Goal: Check status: Check status

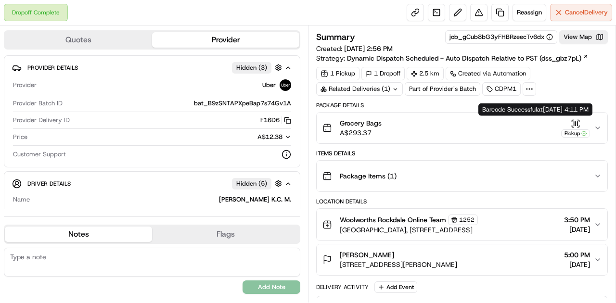
click at [573, 123] on icon "button" at bounding box center [575, 124] width 10 height 10
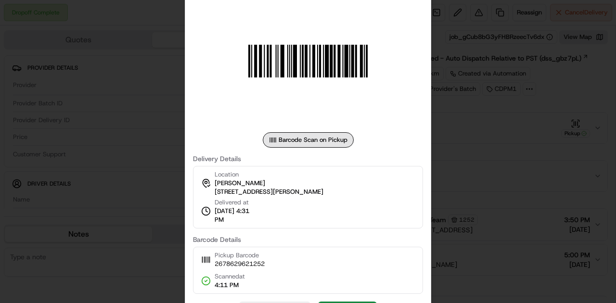
click at [479, 173] on div at bounding box center [308, 151] width 616 height 303
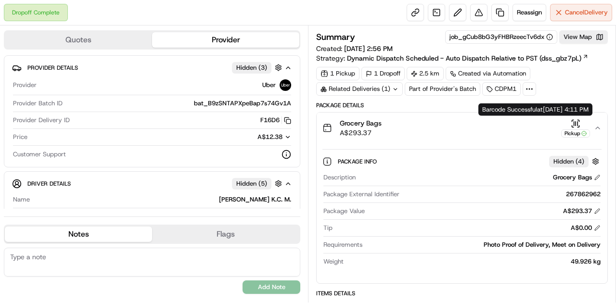
click at [574, 122] on icon "button" at bounding box center [575, 124] width 10 height 10
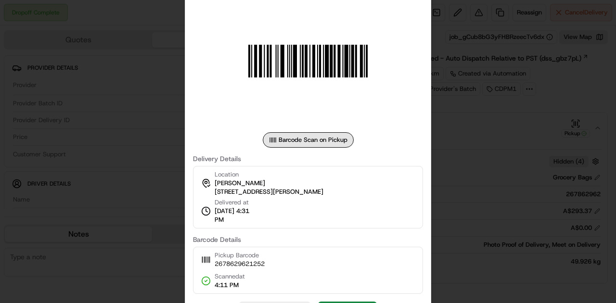
click at [558, 127] on div at bounding box center [308, 151] width 616 height 303
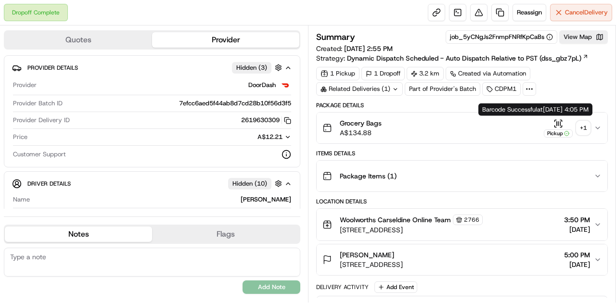
click at [559, 121] on icon "button" at bounding box center [558, 124] width 10 height 10
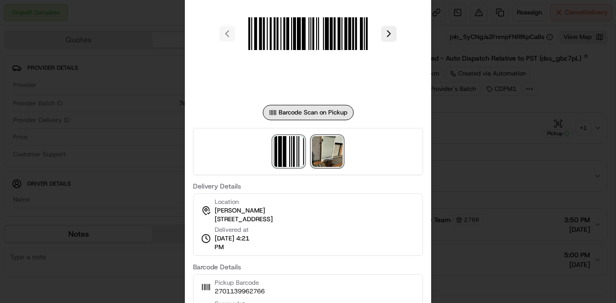
click at [333, 152] on img at bounding box center [327, 151] width 31 height 31
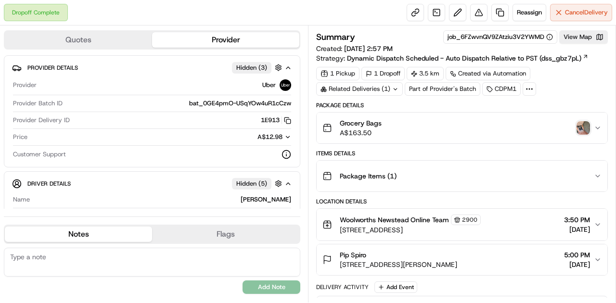
click at [581, 127] on img "button" at bounding box center [582, 127] width 13 height 13
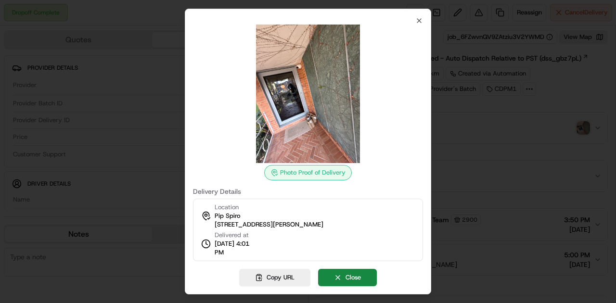
click at [447, 132] on div at bounding box center [308, 151] width 616 height 303
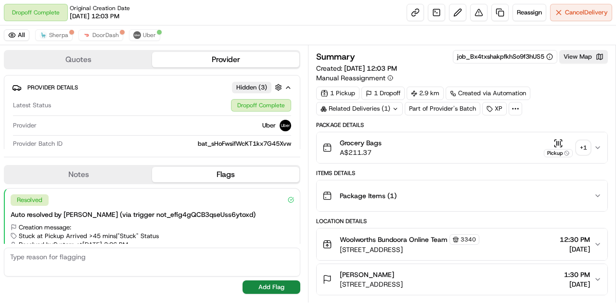
scroll to position [24, 0]
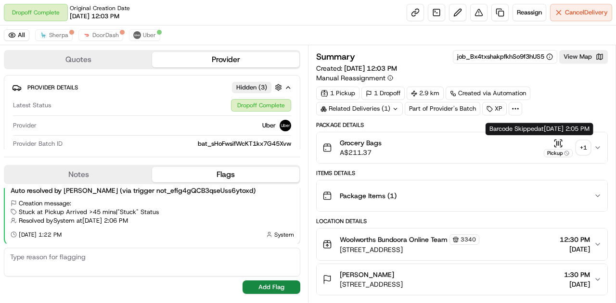
click at [561, 142] on icon "button" at bounding box center [558, 144] width 10 height 10
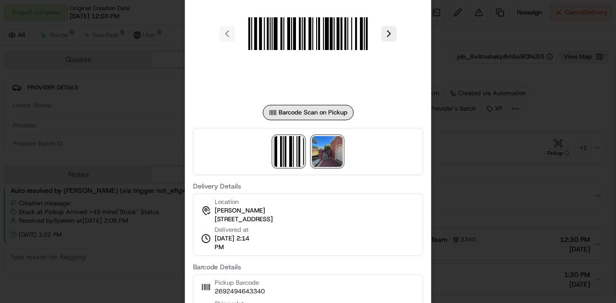
click at [329, 158] on img at bounding box center [327, 151] width 31 height 31
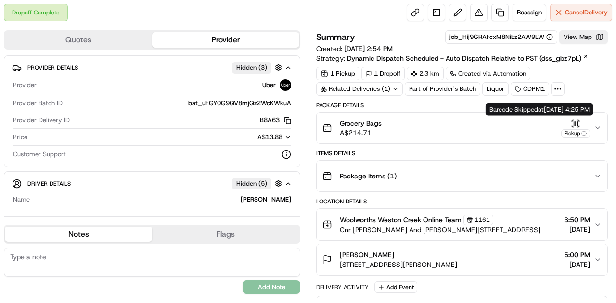
click at [575, 121] on icon "button" at bounding box center [575, 123] width 0 height 4
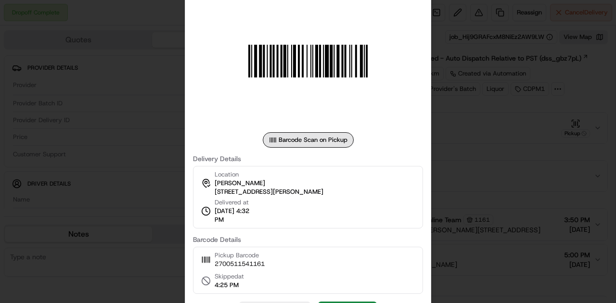
click at [553, 140] on div at bounding box center [308, 151] width 616 height 303
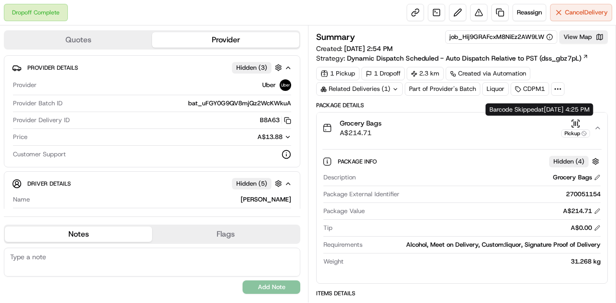
click at [579, 120] on icon "button" at bounding box center [577, 120] width 1 height 1
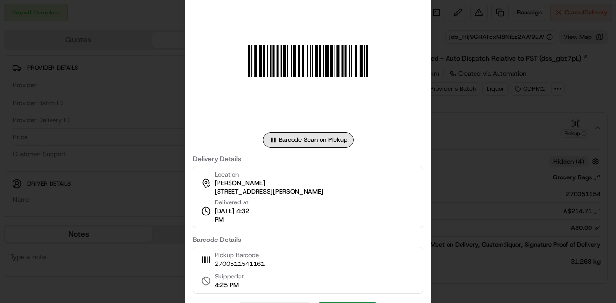
click at [500, 167] on div at bounding box center [308, 151] width 616 height 303
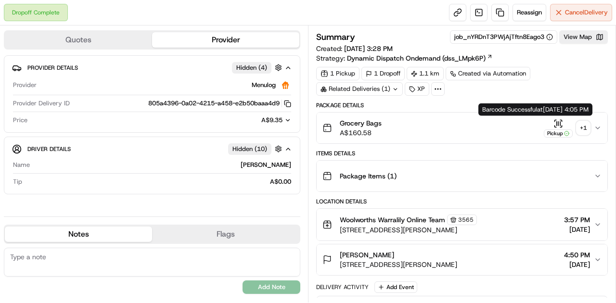
click at [557, 124] on icon "button" at bounding box center [557, 123] width 0 height 4
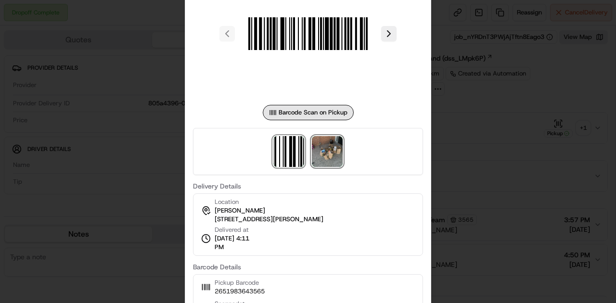
click at [339, 150] on img at bounding box center [327, 151] width 31 height 31
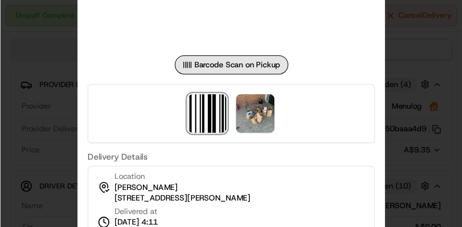
scroll to position [295, 0]
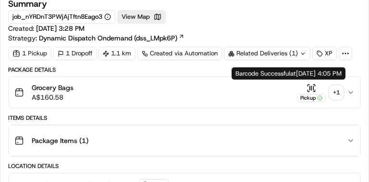
click at [307, 86] on icon "button" at bounding box center [312, 88] width 10 height 10
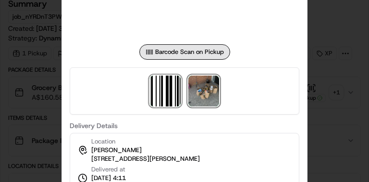
click at [204, 86] on img at bounding box center [204, 91] width 31 height 31
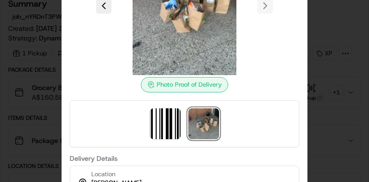
click at [201, 124] on img at bounding box center [204, 123] width 31 height 31
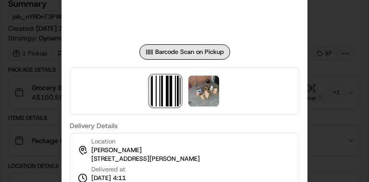
click at [329, 115] on div at bounding box center [184, 91] width 369 height 182
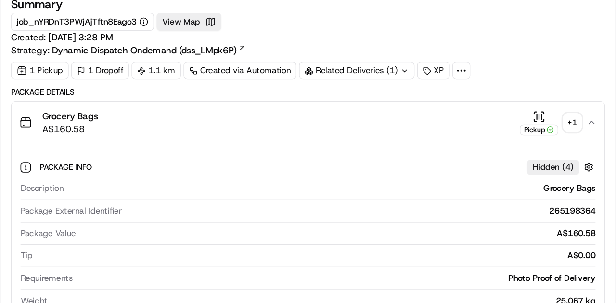
scroll to position [0, 0]
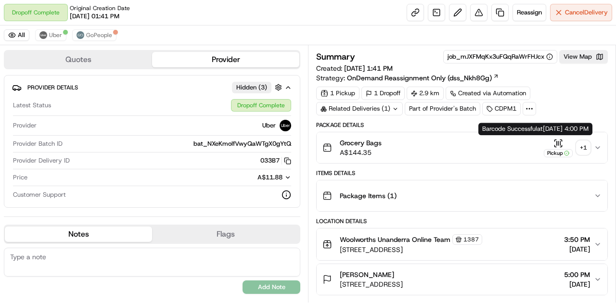
click at [557, 142] on icon "button" at bounding box center [557, 143] width 0 height 4
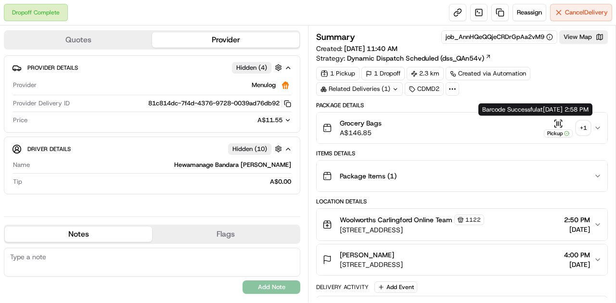
click at [558, 119] on icon "button" at bounding box center [558, 124] width 10 height 10
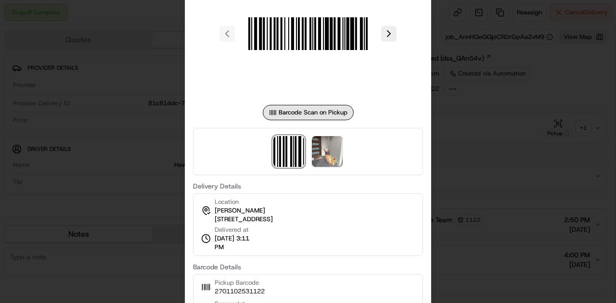
click at [318, 171] on div at bounding box center [308, 151] width 230 height 47
click at [321, 161] on img at bounding box center [327, 151] width 31 height 31
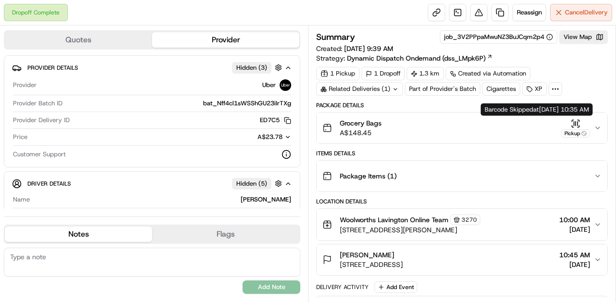
click at [574, 121] on icon "button" at bounding box center [574, 123] width 0 height 4
click at [578, 120] on icon "button" at bounding box center [575, 124] width 10 height 10
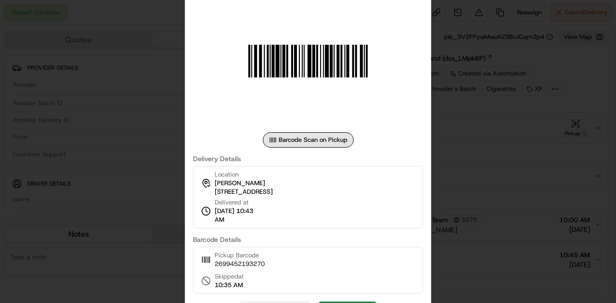
click at [486, 142] on div at bounding box center [308, 151] width 616 height 303
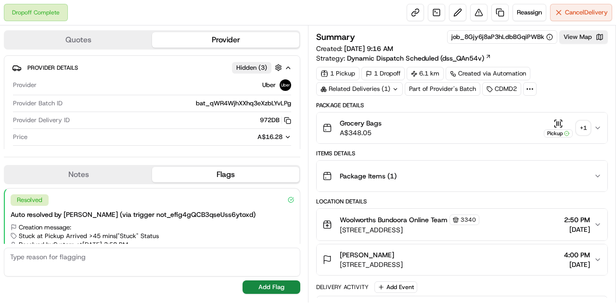
scroll to position [24, 0]
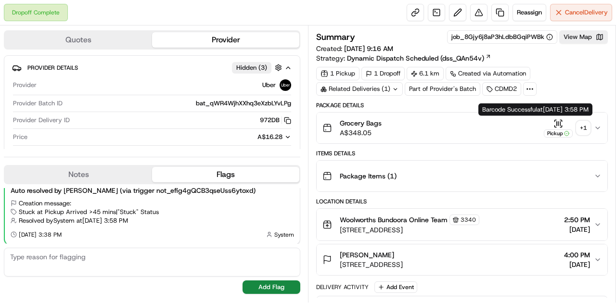
click at [556, 127] on icon "button" at bounding box center [558, 124] width 10 height 10
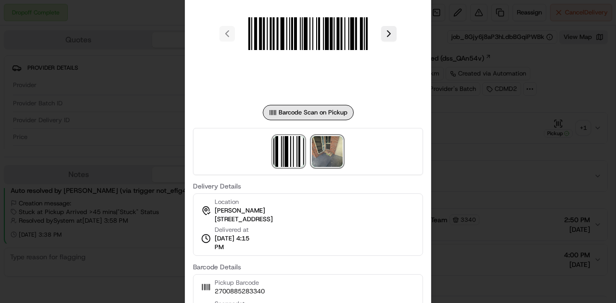
click at [315, 161] on img at bounding box center [327, 151] width 31 height 31
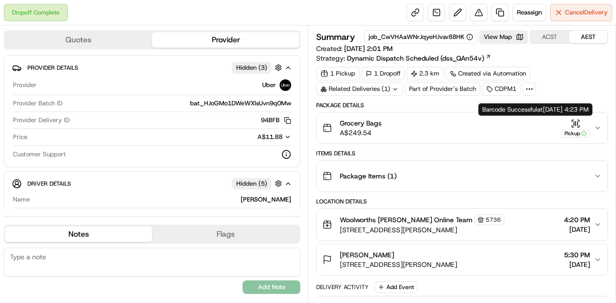
click at [577, 121] on icon "button" at bounding box center [577, 123] width 0 height 4
click at [570, 122] on div "Pickup" at bounding box center [575, 128] width 29 height 19
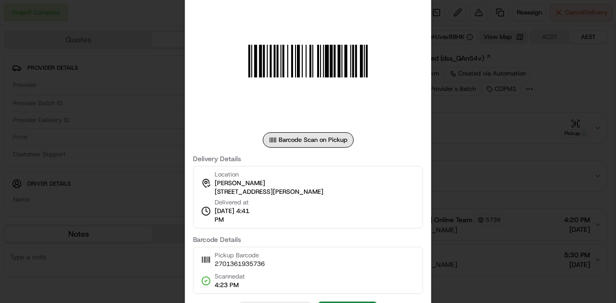
click at [520, 183] on div at bounding box center [308, 151] width 616 height 303
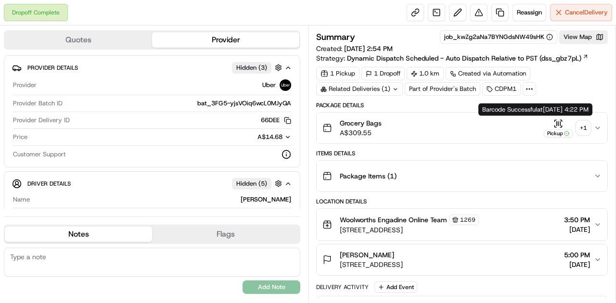
click at [558, 122] on icon "button" at bounding box center [558, 124] width 10 height 10
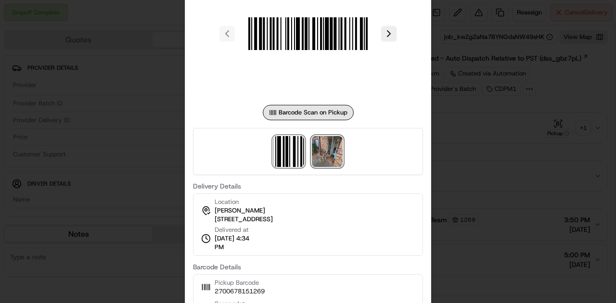
click at [333, 148] on img at bounding box center [327, 151] width 31 height 31
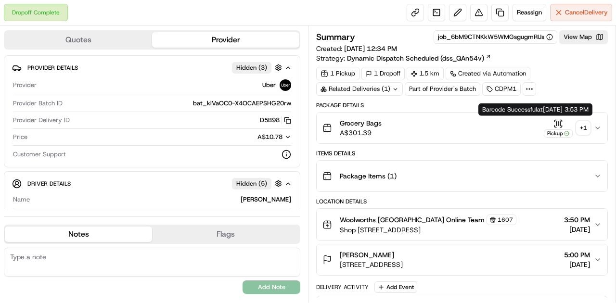
click at [556, 122] on icon "button" at bounding box center [558, 124] width 10 height 10
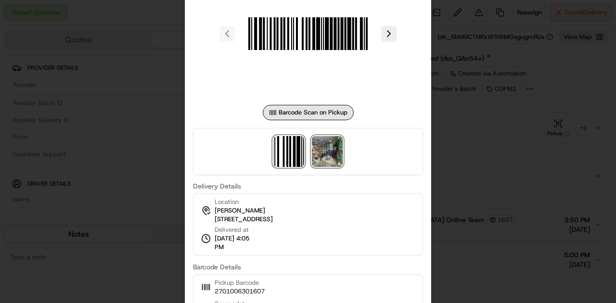
drag, startPoint x: 345, startPoint y: 159, endPoint x: 324, endPoint y: 157, distance: 20.7
click at [324, 157] on img at bounding box center [327, 151] width 31 height 31
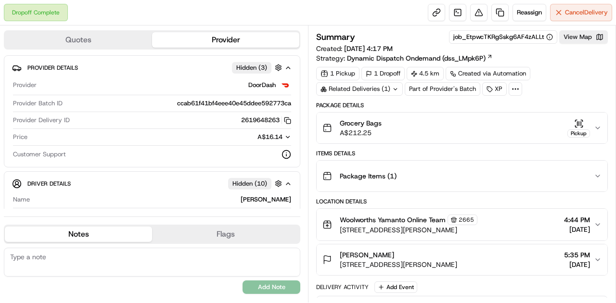
click at [573, 124] on div "Pickup" at bounding box center [578, 128] width 23 height 19
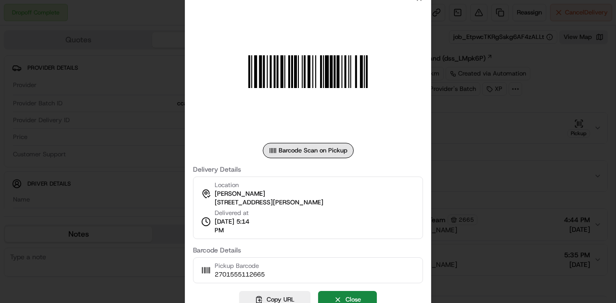
click at [495, 170] on div at bounding box center [308, 151] width 616 height 303
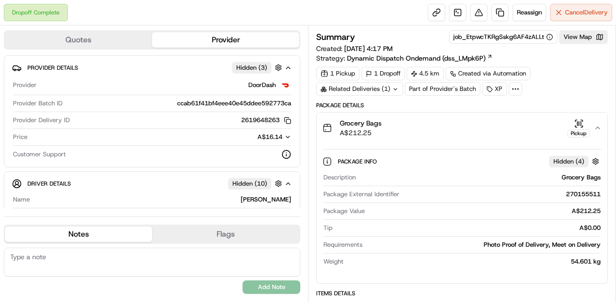
click at [575, 124] on icon "button" at bounding box center [579, 124] width 10 height 10
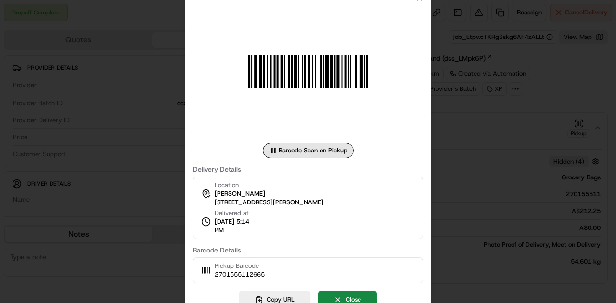
click at [530, 140] on div at bounding box center [308, 151] width 616 height 303
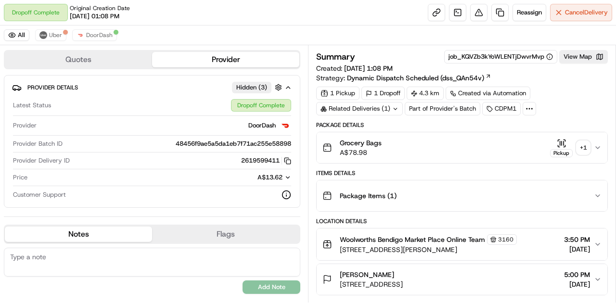
click at [559, 141] on icon "button" at bounding box center [559, 143] width 0 height 4
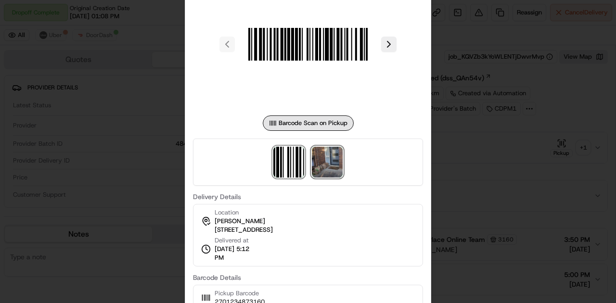
click at [332, 163] on img at bounding box center [327, 162] width 31 height 31
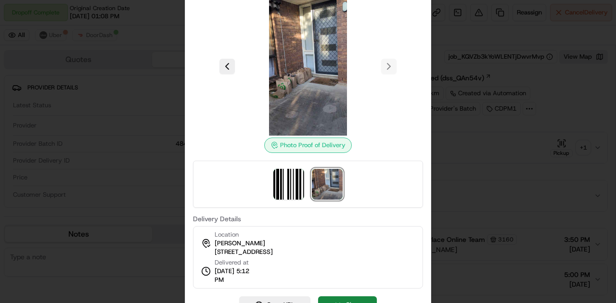
click at [527, 134] on div at bounding box center [308, 151] width 616 height 303
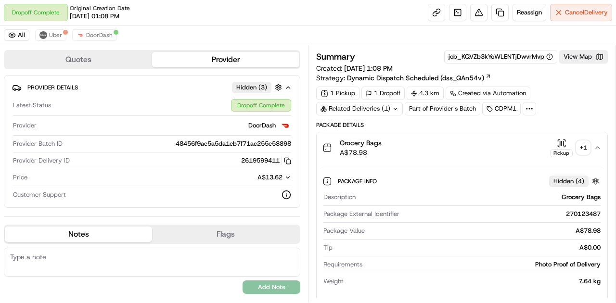
click at [373, 104] on div "Related Deliveries (1)" at bounding box center [359, 108] width 87 height 13
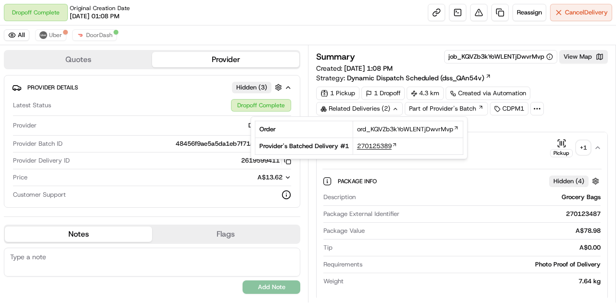
click at [371, 142] on span "270125389" at bounding box center [374, 146] width 35 height 9
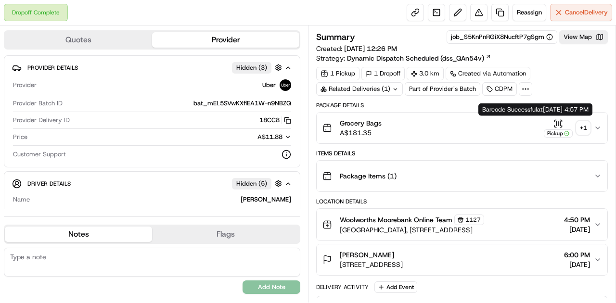
click at [558, 124] on icon "button" at bounding box center [558, 124] width 10 height 10
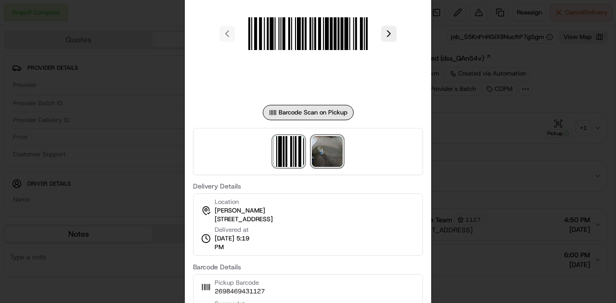
click at [329, 157] on img at bounding box center [327, 151] width 31 height 31
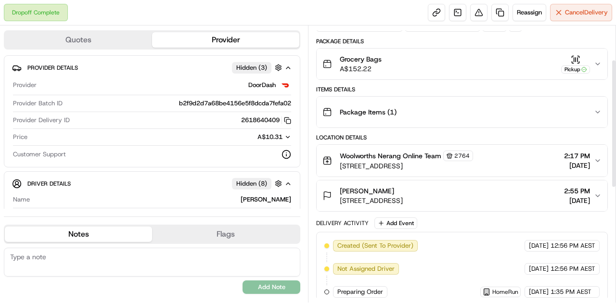
scroll to position [63, 0]
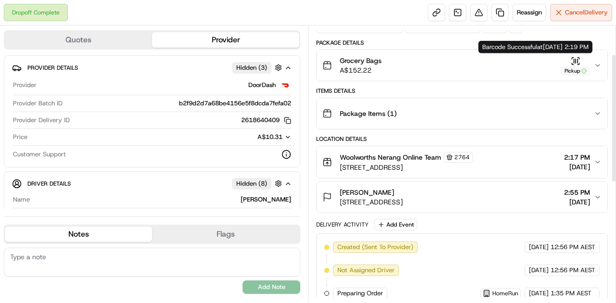
click at [574, 59] on icon "button" at bounding box center [574, 61] width 0 height 4
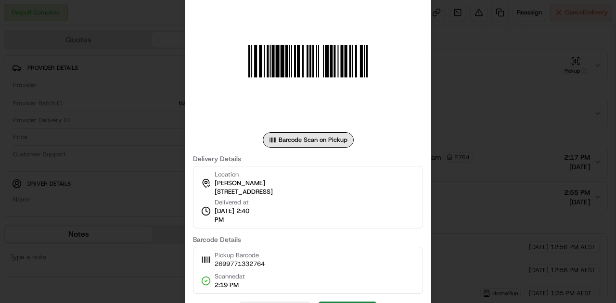
click at [474, 171] on div at bounding box center [308, 151] width 616 height 303
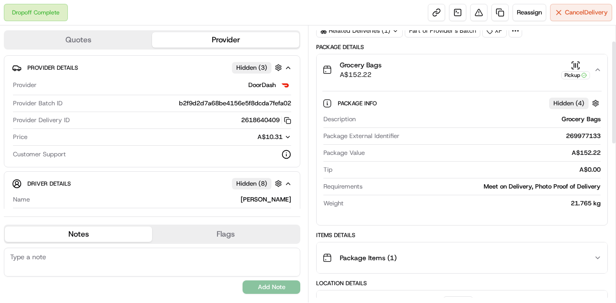
scroll to position [0, 0]
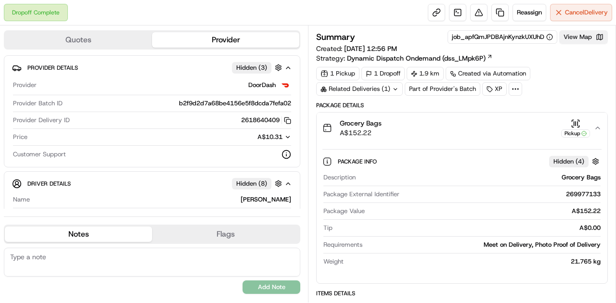
click at [569, 38] on button "View Map" at bounding box center [583, 36] width 49 height 13
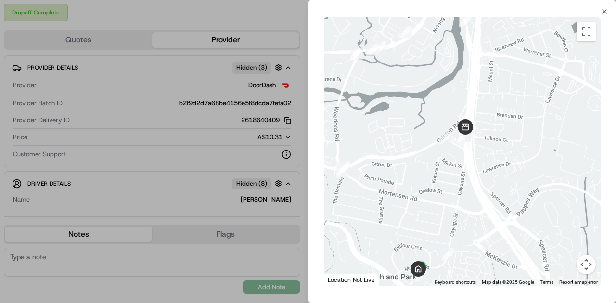
drag, startPoint x: 443, startPoint y: 209, endPoint x: 419, endPoint y: 211, distance: 23.6
click at [435, 173] on div at bounding box center [462, 151] width 277 height 268
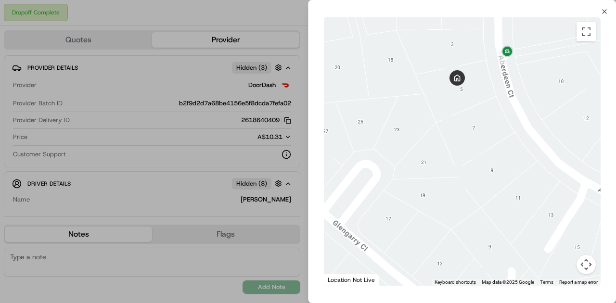
drag, startPoint x: 443, startPoint y: 173, endPoint x: 456, endPoint y: 186, distance: 18.7
click at [456, 186] on div at bounding box center [462, 151] width 277 height 268
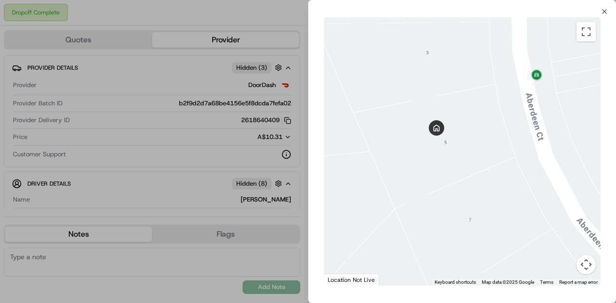
drag, startPoint x: 491, startPoint y: 63, endPoint x: 399, endPoint y: 150, distance: 126.6
click at [399, 150] on div at bounding box center [462, 151] width 277 height 268
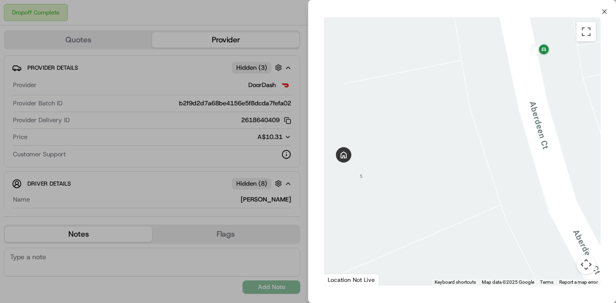
click at [206, 159] on div at bounding box center [308, 151] width 616 height 303
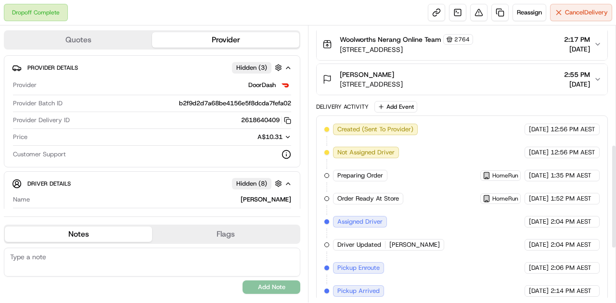
scroll to position [458, 0]
